Goal: Task Accomplishment & Management: Complete application form

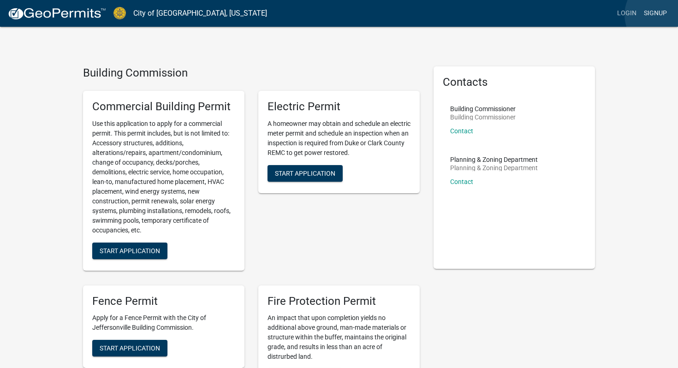
click at [663, 15] on link "Signup" at bounding box center [655, 14] width 30 height 18
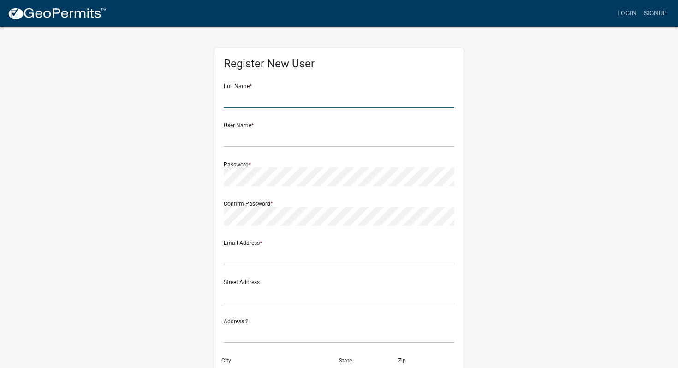
click at [298, 100] on input "text" at bounding box center [339, 98] width 231 height 19
type input "[PERSON_NAME]"
click at [364, 143] on input "text" at bounding box center [339, 137] width 231 height 19
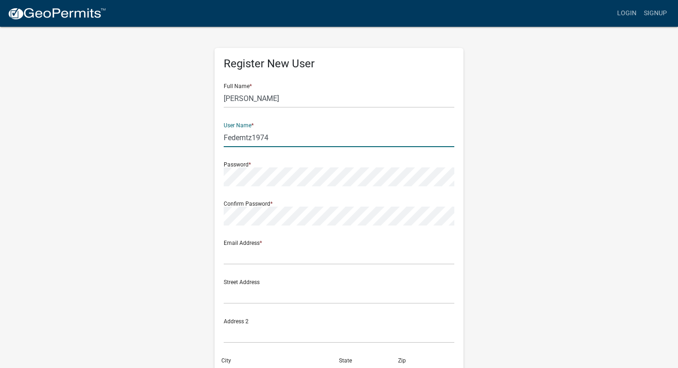
type input "Fedemtz1974"
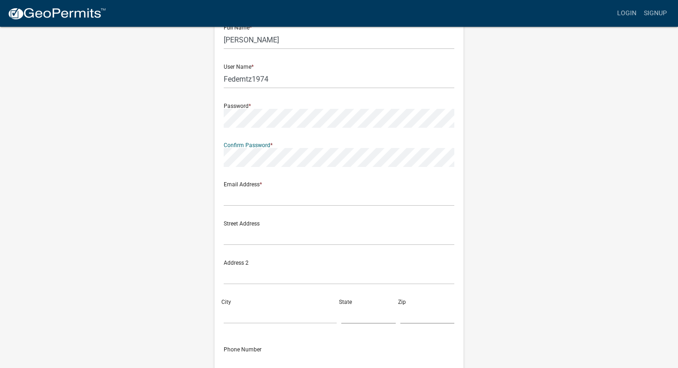
scroll to position [64, 0]
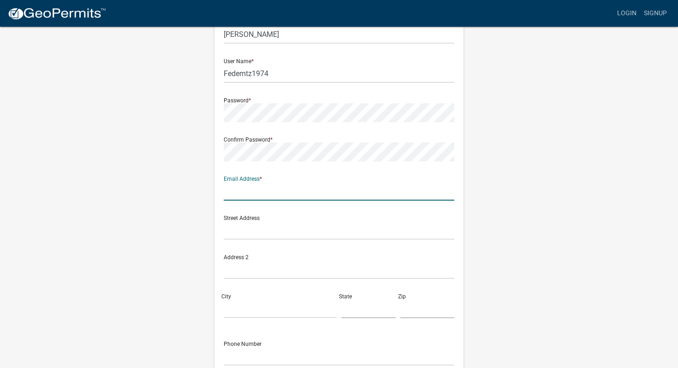
click at [257, 190] on input "text" at bounding box center [339, 191] width 231 height 19
type input "[EMAIL_ADDRESS][DOMAIN_NAME]"
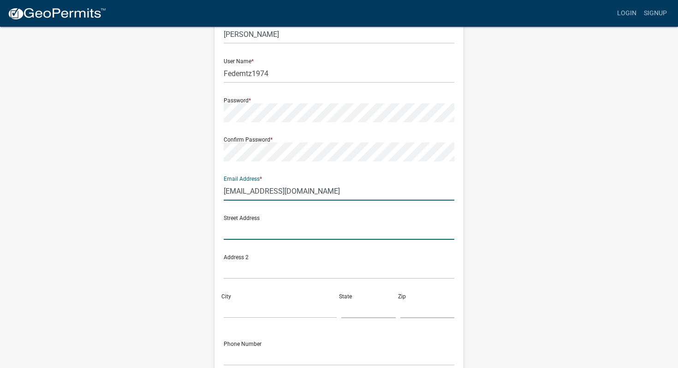
click at [273, 232] on input "text" at bounding box center [339, 230] width 231 height 19
type input "2632 Darien DR"
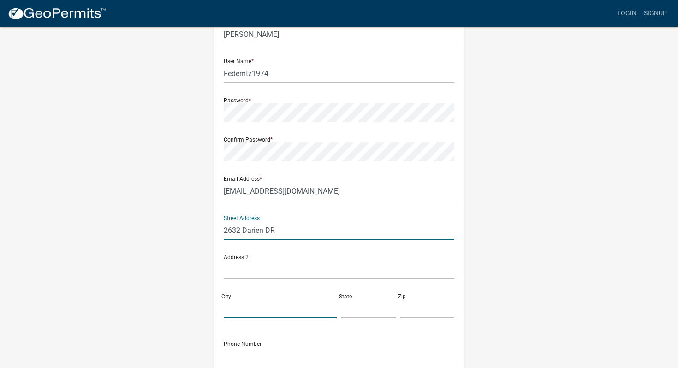
type input "[GEOGRAPHIC_DATA]"
type input "[US_STATE]"
type input "47130"
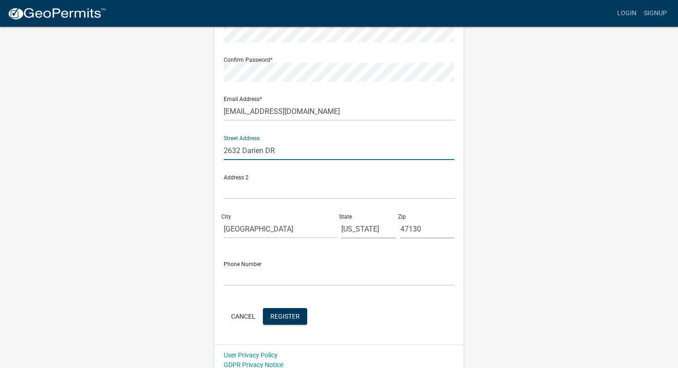
scroll to position [151, 0]
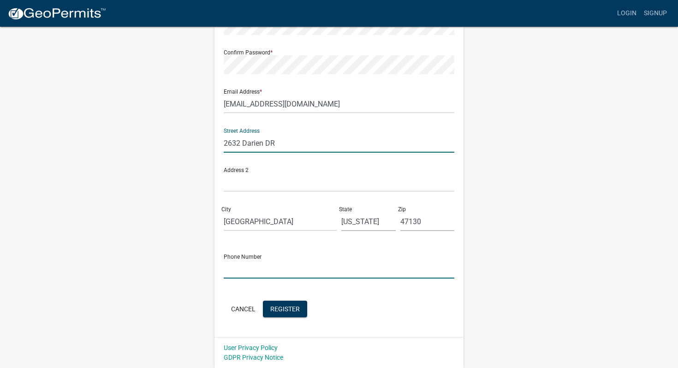
click at [309, 269] on input "text" at bounding box center [339, 269] width 231 height 19
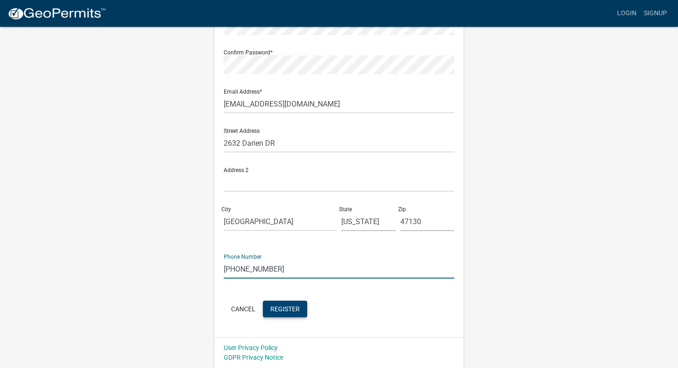
type input "[PHONE_NUMBER]"
click at [285, 308] on span "Register" at bounding box center [285, 308] width 30 height 7
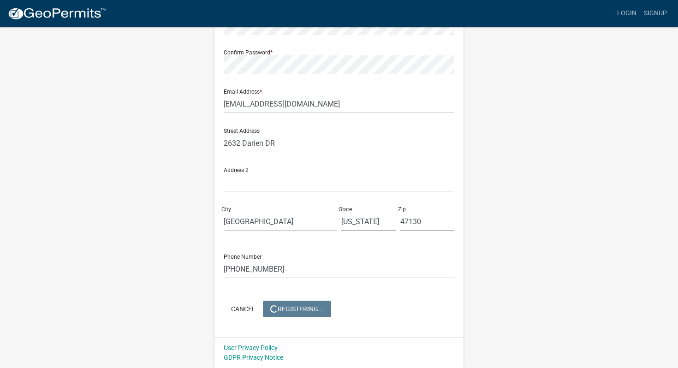
scroll to position [0, 0]
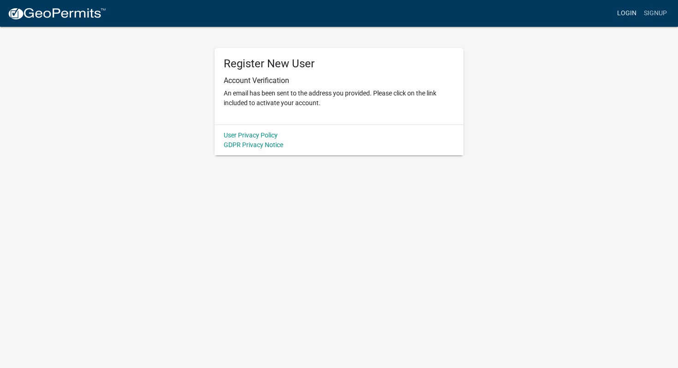
click at [631, 12] on link "Login" at bounding box center [627, 14] width 27 height 18
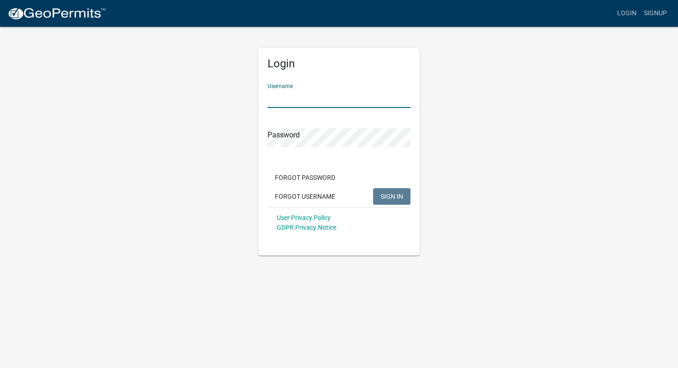
click at [383, 99] on input "Username" at bounding box center [339, 98] width 143 height 19
type input "f"
type input "Fedemtz1974"
click at [355, 126] on div "Password" at bounding box center [339, 131] width 143 height 32
click at [394, 195] on span "SIGN IN" at bounding box center [392, 195] width 23 height 7
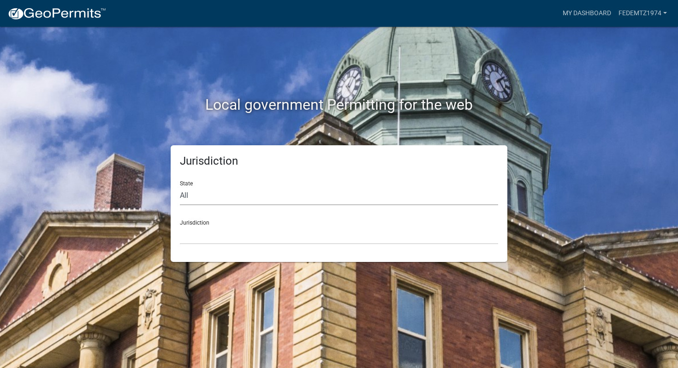
click at [240, 197] on select "All [US_STATE] [US_STATE] [US_STATE] [US_STATE] [US_STATE] [US_STATE] [US_STATE…" at bounding box center [339, 195] width 318 height 19
select select "[US_STATE]"
click at [228, 238] on select "City of [GEOGRAPHIC_DATA], [US_STATE] City of [GEOGRAPHIC_DATA], [US_STATE] Cit…" at bounding box center [339, 235] width 318 height 19
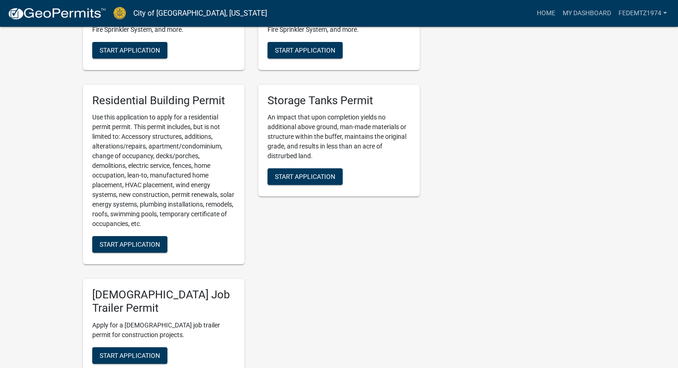
scroll to position [503, 0]
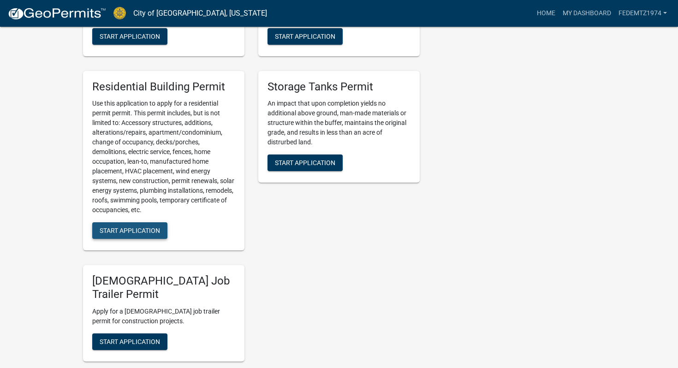
click at [144, 237] on button "Start Application" at bounding box center [129, 230] width 75 height 17
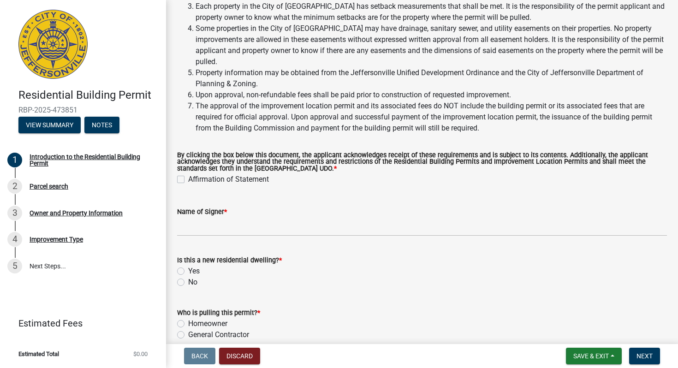
scroll to position [114, 0]
click at [188, 181] on label "Affirmation of Statement" at bounding box center [228, 178] width 81 height 11
click at [188, 179] on input "Affirmation of Statement" at bounding box center [191, 176] width 6 height 6
checkbox input "true"
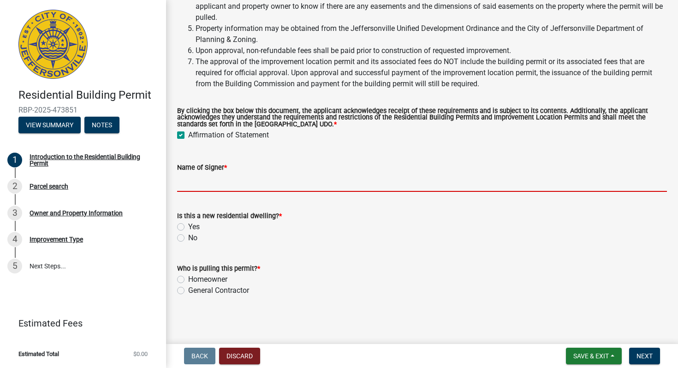
click at [195, 185] on input "Name of Signer *" at bounding box center [422, 182] width 490 height 19
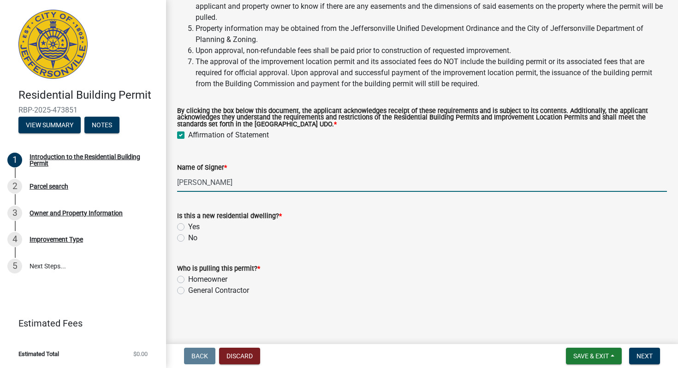
type input "[PERSON_NAME]"
click at [192, 241] on label "No" at bounding box center [192, 238] width 9 height 11
click at [192, 239] on input "No" at bounding box center [191, 236] width 6 height 6
radio input "true"
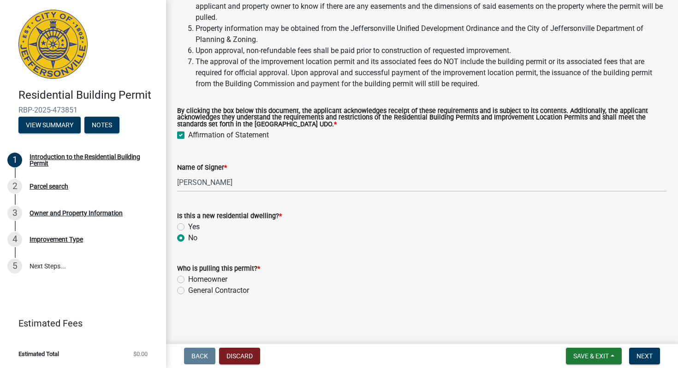
click at [203, 282] on label "Homeowner" at bounding box center [207, 279] width 39 height 11
click at [194, 280] on input "Homeowner" at bounding box center [191, 277] width 6 height 6
radio input "true"
click at [63, 190] on div "2 Parcel search" at bounding box center [79, 186] width 144 height 15
click at [653, 355] on button "Next" at bounding box center [644, 356] width 31 height 17
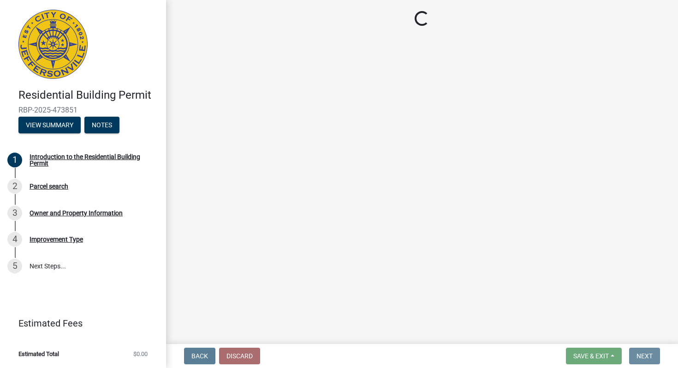
scroll to position [0, 0]
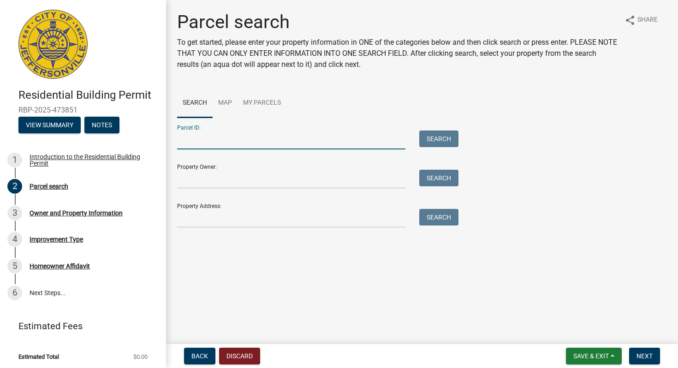
click at [231, 146] on input "Parcel ID:" at bounding box center [291, 140] width 228 height 19
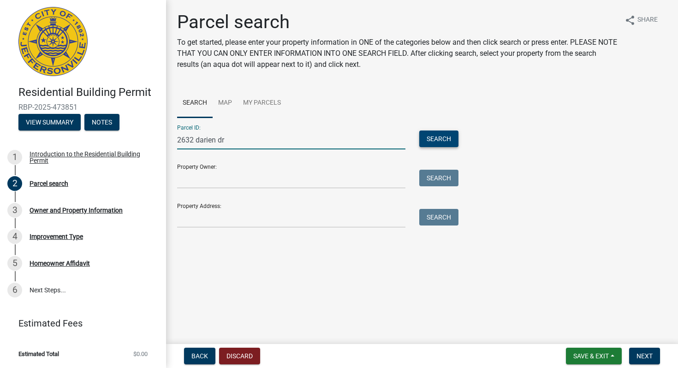
type input "2632 darien dr"
click at [437, 144] on button "Search" at bounding box center [438, 139] width 39 height 17
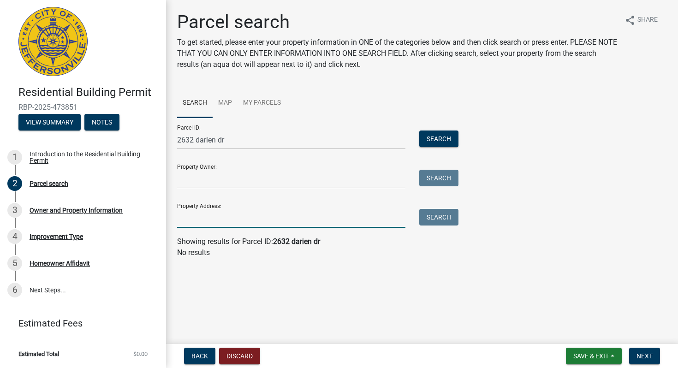
click at [238, 222] on input "Property Address:" at bounding box center [291, 218] width 228 height 19
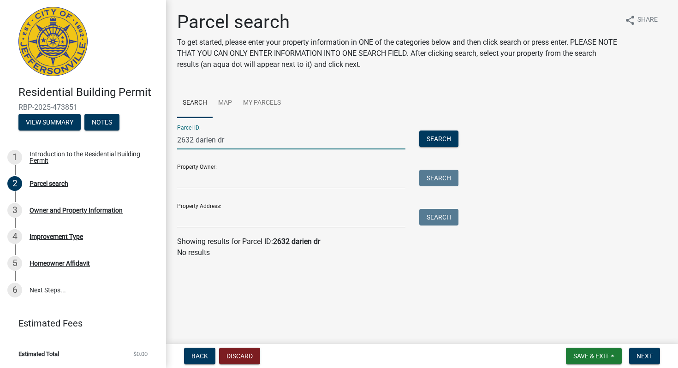
drag, startPoint x: 233, startPoint y: 139, endPoint x: 160, endPoint y: 139, distance: 72.9
click at [160, 139] on div "Residential Building Permit RBP-2025-473851 View Summary Notes 1 Introduction t…" at bounding box center [339, 184] width 678 height 368
click at [206, 231] on wm-search-parcel-data-activity-input "Search Map My Parcels Parcel ID: Search Property Owner: Search Property Address…" at bounding box center [422, 174] width 490 height 170
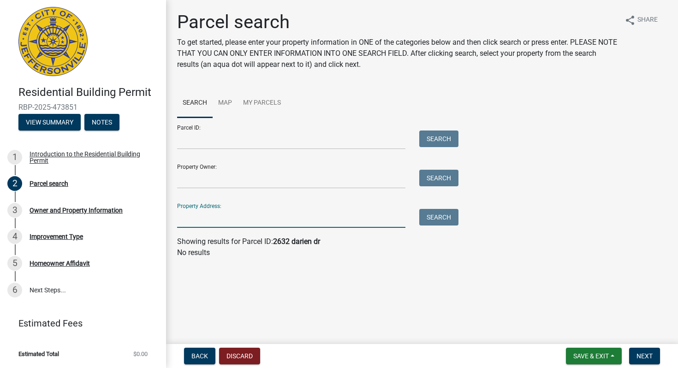
click at [199, 225] on input "Property Address:" at bounding box center [291, 218] width 228 height 19
type input "2632 darien dr"
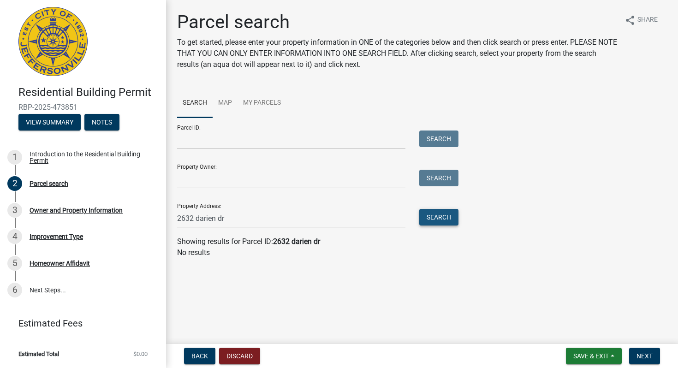
click at [447, 218] on button "Search" at bounding box center [438, 217] width 39 height 17
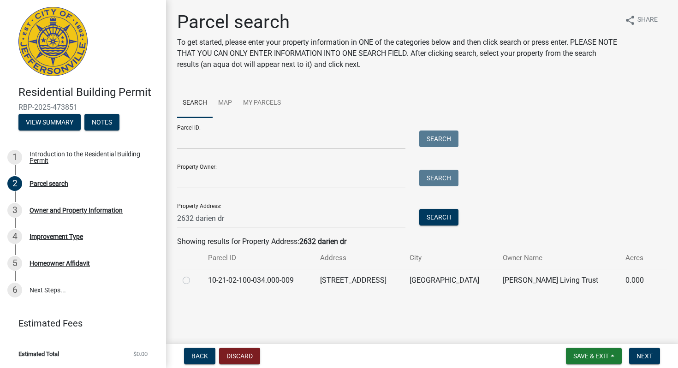
click at [243, 279] on td "10-21-02-100-034.000-009" at bounding box center [259, 280] width 112 height 23
click at [194, 275] on label at bounding box center [194, 275] width 0 height 0
click at [194, 279] on input "radio" at bounding box center [197, 278] width 6 height 6
radio input "true"
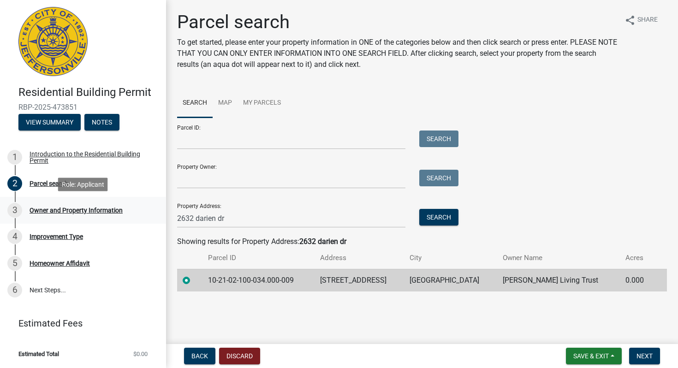
click at [77, 210] on div "Owner and Property Information" at bounding box center [76, 210] width 93 height 6
click at [650, 353] on span "Next" at bounding box center [645, 356] width 16 height 7
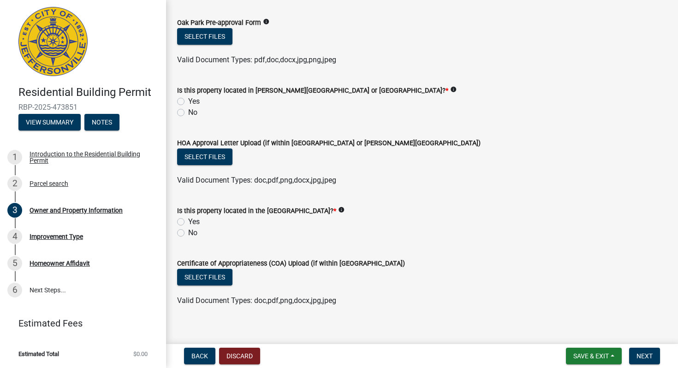
scroll to position [828, 0]
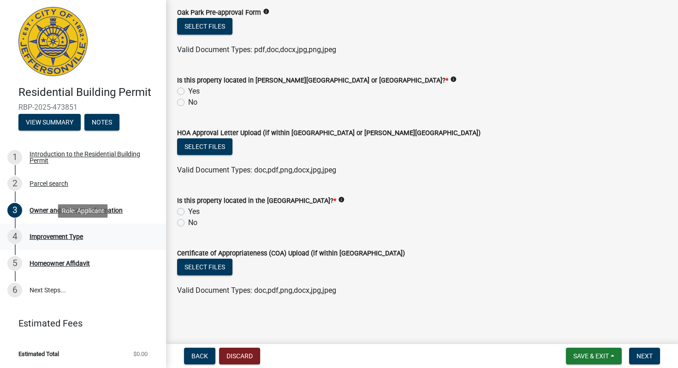
click at [67, 234] on div "Improvement Type" at bounding box center [57, 236] width 54 height 6
click at [655, 352] on button "Next" at bounding box center [644, 356] width 31 height 17
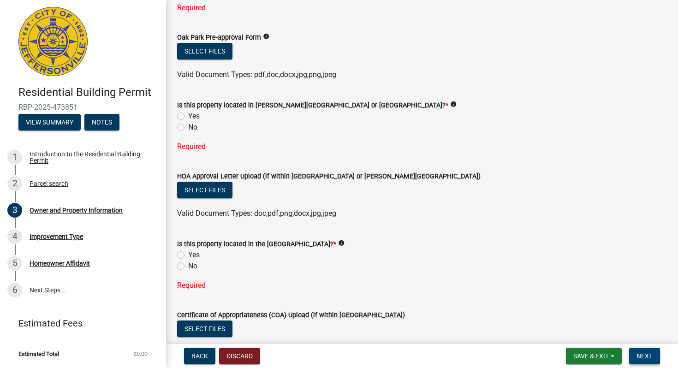
scroll to position [957, 0]
